Goal: Information Seeking & Learning: Learn about a topic

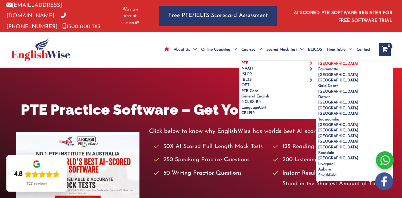
click at [318, 62] on span "Sydney" at bounding box center [338, 64] width 40 height 4
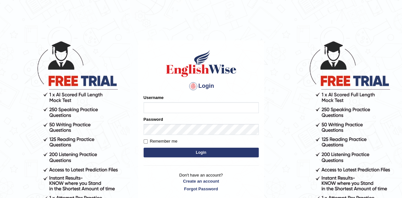
type input "giuliaz"
click at [206, 150] on button "Login" at bounding box center [201, 152] width 115 height 10
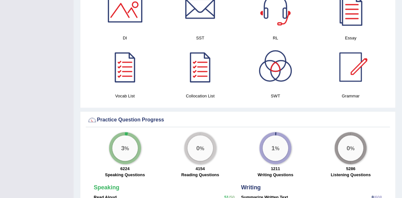
scroll to position [494, 0]
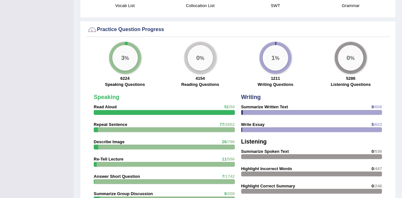
click at [250, 127] on div at bounding box center [311, 129] width 141 height 5
click at [253, 95] on div "Writing Summarize Written Text 8 /608 Write Essay 5 /603 Listening Summarize Sp…" at bounding box center [311, 188] width 147 height 195
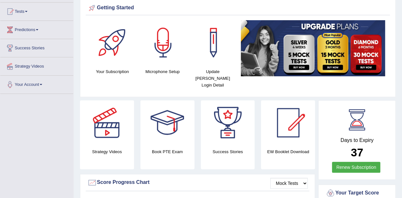
scroll to position [0, 0]
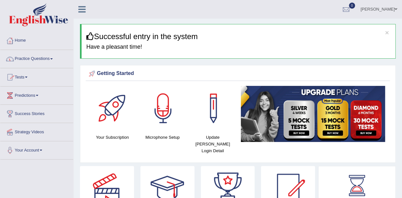
click at [20, 76] on link "Tests" at bounding box center [36, 76] width 73 height 16
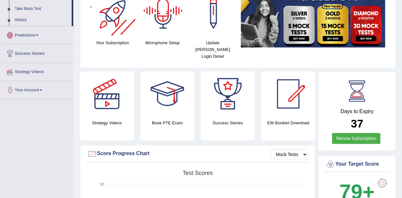
scroll to position [96, 0]
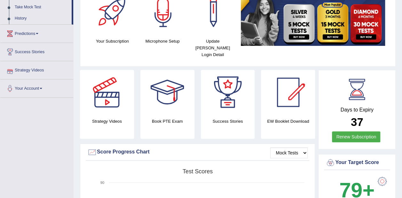
click at [40, 67] on link "Strategy Videos" at bounding box center [36, 69] width 73 height 16
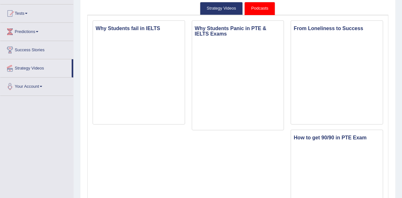
scroll to position [64, 0]
